Goal: Check status: Check status

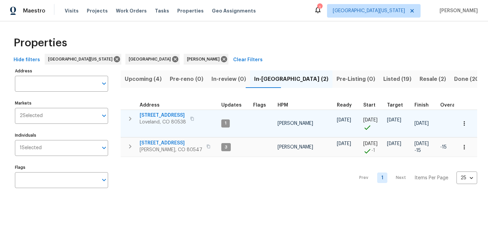
click at [155, 115] on span "[STREET_ADDRESS]" at bounding box center [163, 115] width 46 height 7
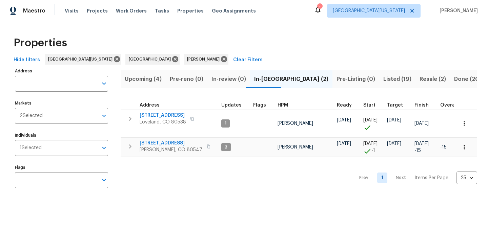
click at [398, 48] on div "Properties" at bounding box center [244, 43] width 466 height 22
click at [293, 42] on div "Properties" at bounding box center [244, 43] width 466 height 22
click at [316, 43] on div "Properties" at bounding box center [244, 43] width 466 height 22
click at [347, 45] on div "Properties" at bounding box center [244, 43] width 466 height 22
click at [276, 33] on div "Properties" at bounding box center [244, 43] width 466 height 22
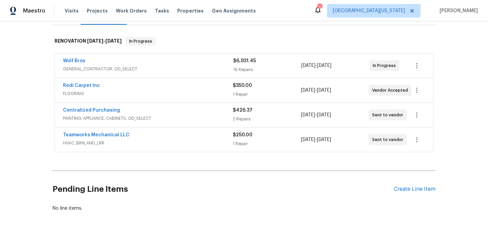
scroll to position [121, 0]
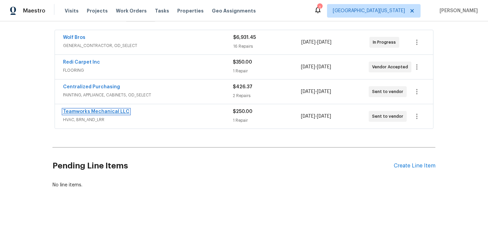
click at [104, 111] on link "Teamworks Mechanical LLC" at bounding box center [96, 111] width 66 height 5
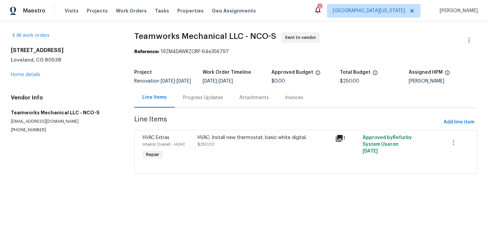
click at [211, 101] on div "Progress Updates" at bounding box center [203, 97] width 40 height 7
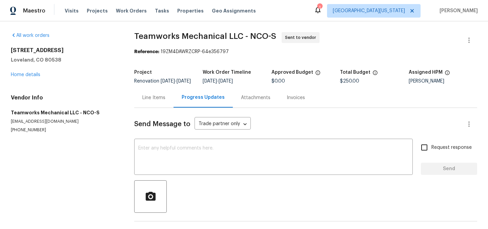
click at [363, 100] on div "Line Items Progress Updates Attachments Invoices" at bounding box center [305, 98] width 343 height 20
click at [345, 42] on span "Teamworks Mechanical LLC - NCO-S Sent to vendor" at bounding box center [297, 40] width 326 height 16
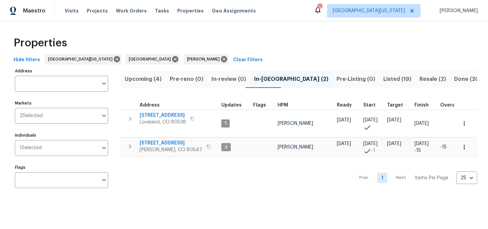
click at [419, 80] on span "Resale (2)" at bounding box center [432, 79] width 26 height 9
